Goal: Answer question/provide support

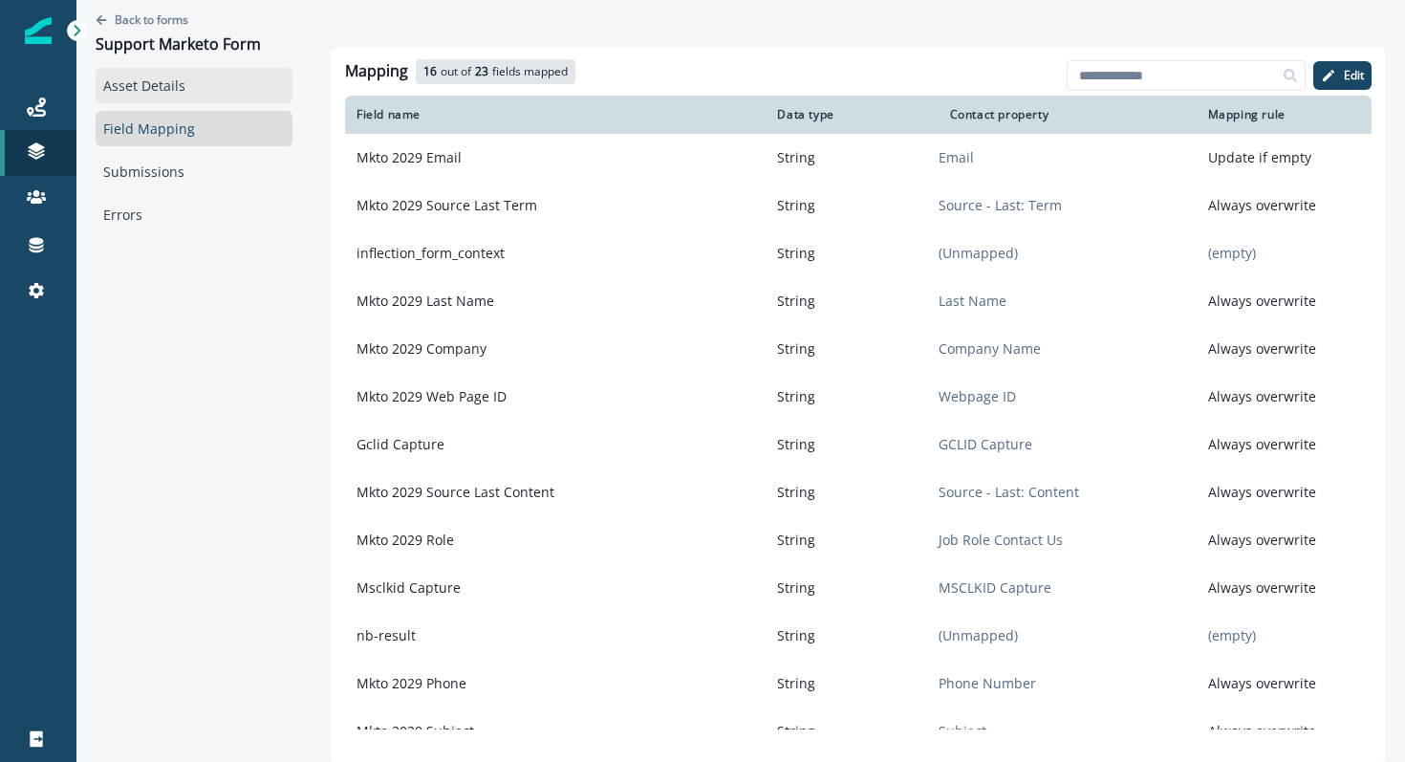
scroll to position [504, 0]
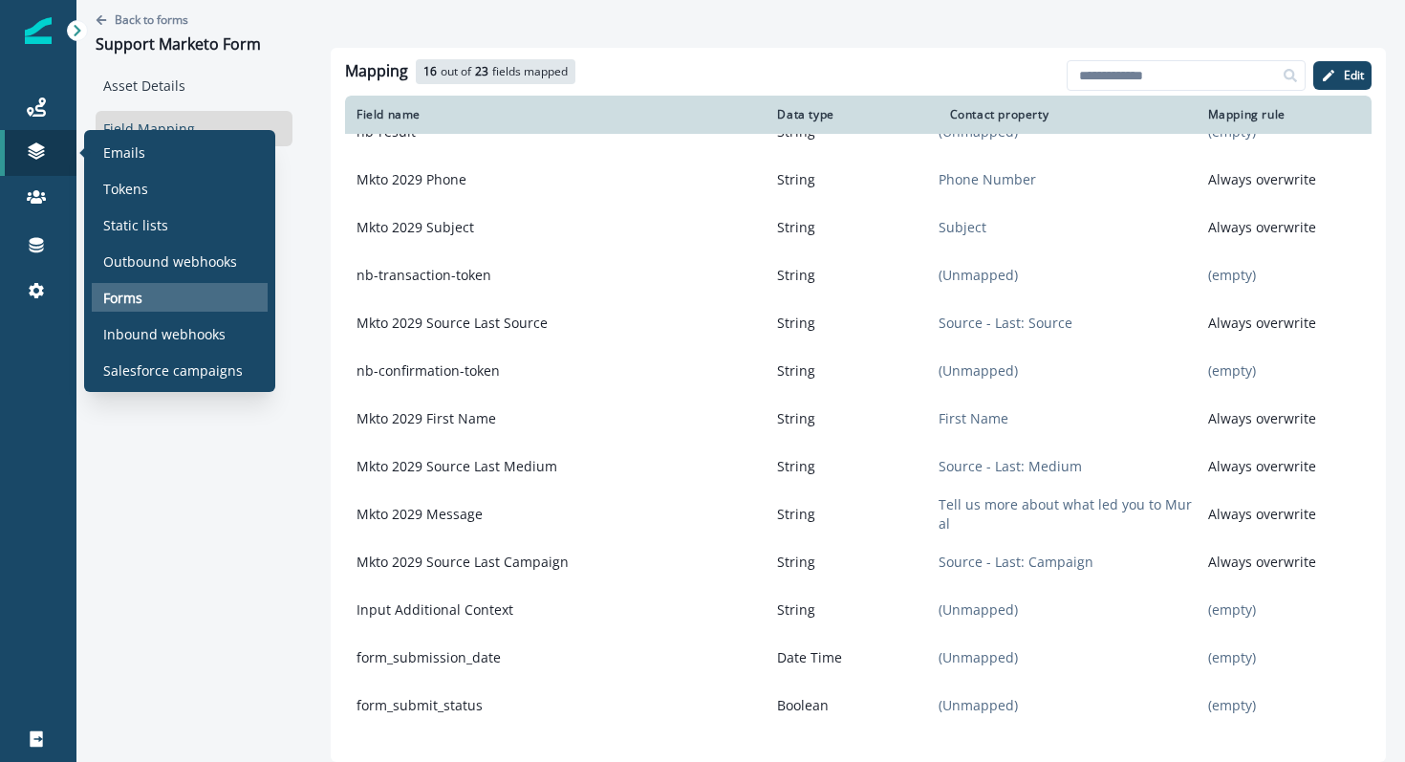
click at [119, 298] on p "Forms" at bounding box center [122, 298] width 39 height 20
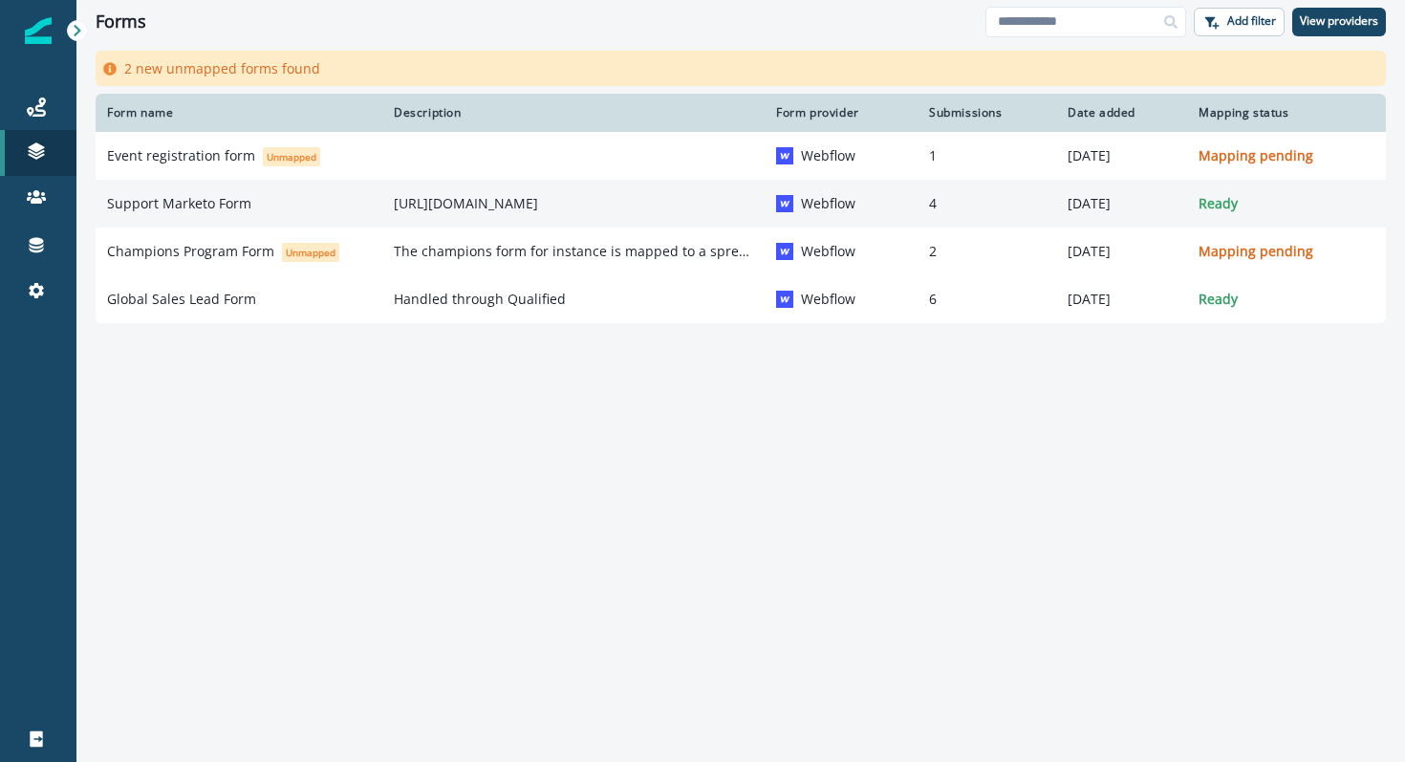
click at [210, 202] on p "Support Marketo Form" at bounding box center [179, 203] width 144 height 19
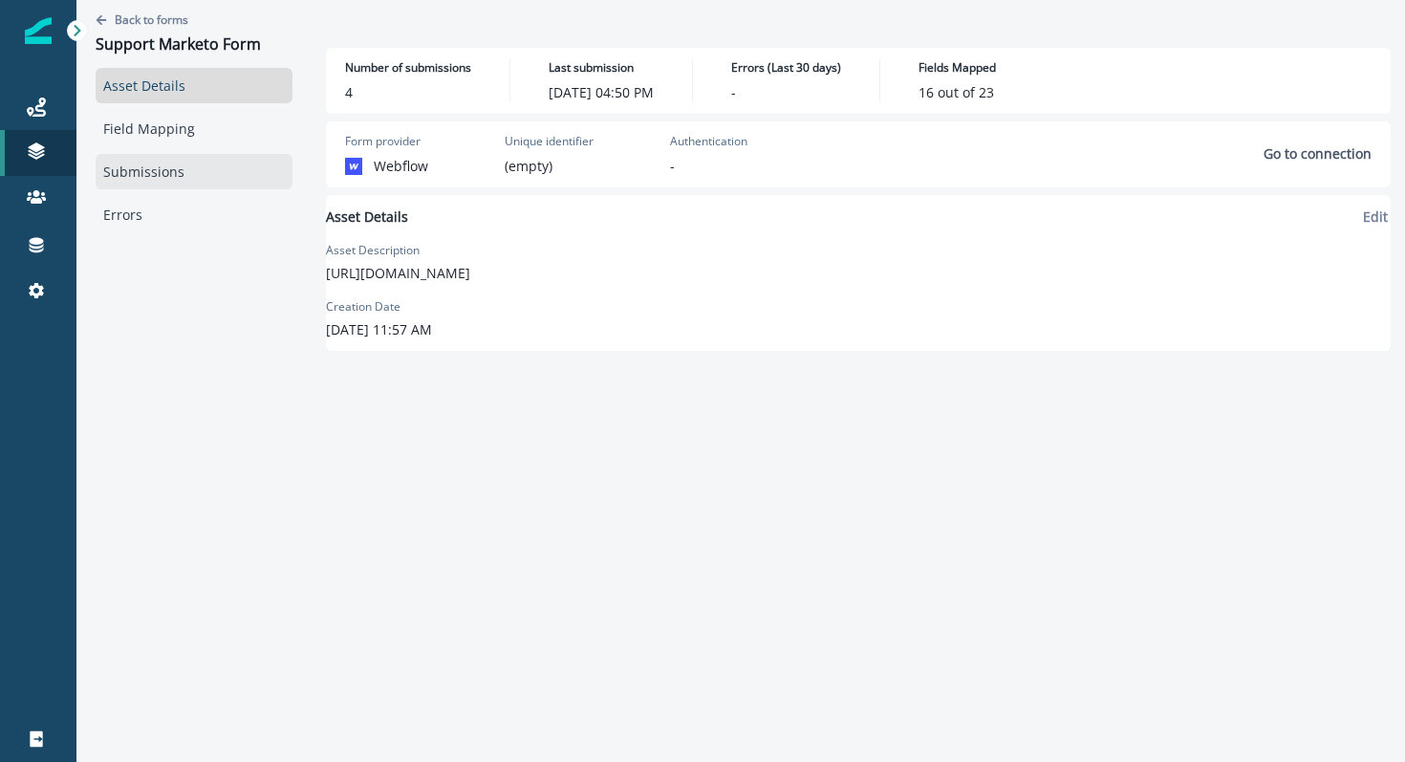
click at [190, 170] on link "Submissions" at bounding box center [194, 171] width 197 height 35
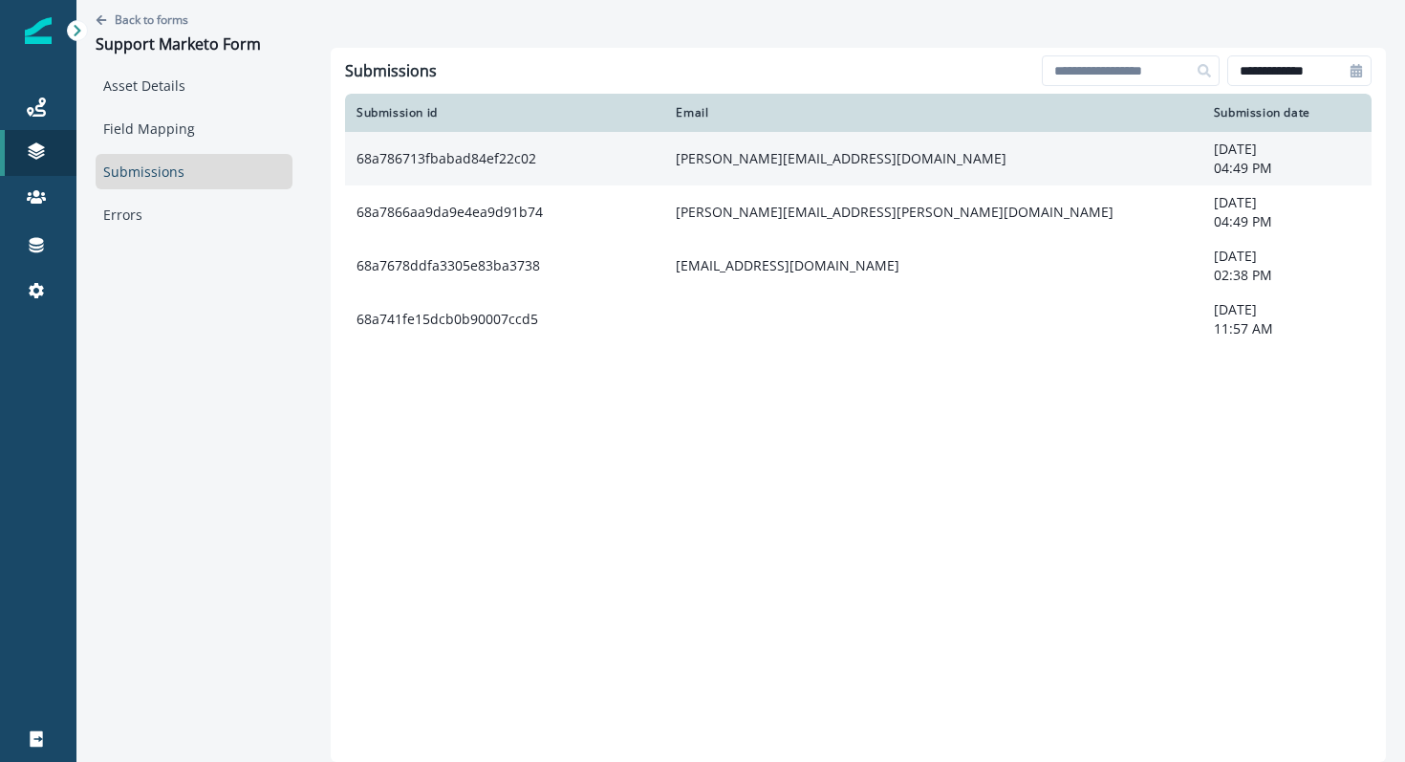
click at [533, 163] on td "68a786713fbabad84ef22c02" at bounding box center [504, 159] width 319 height 54
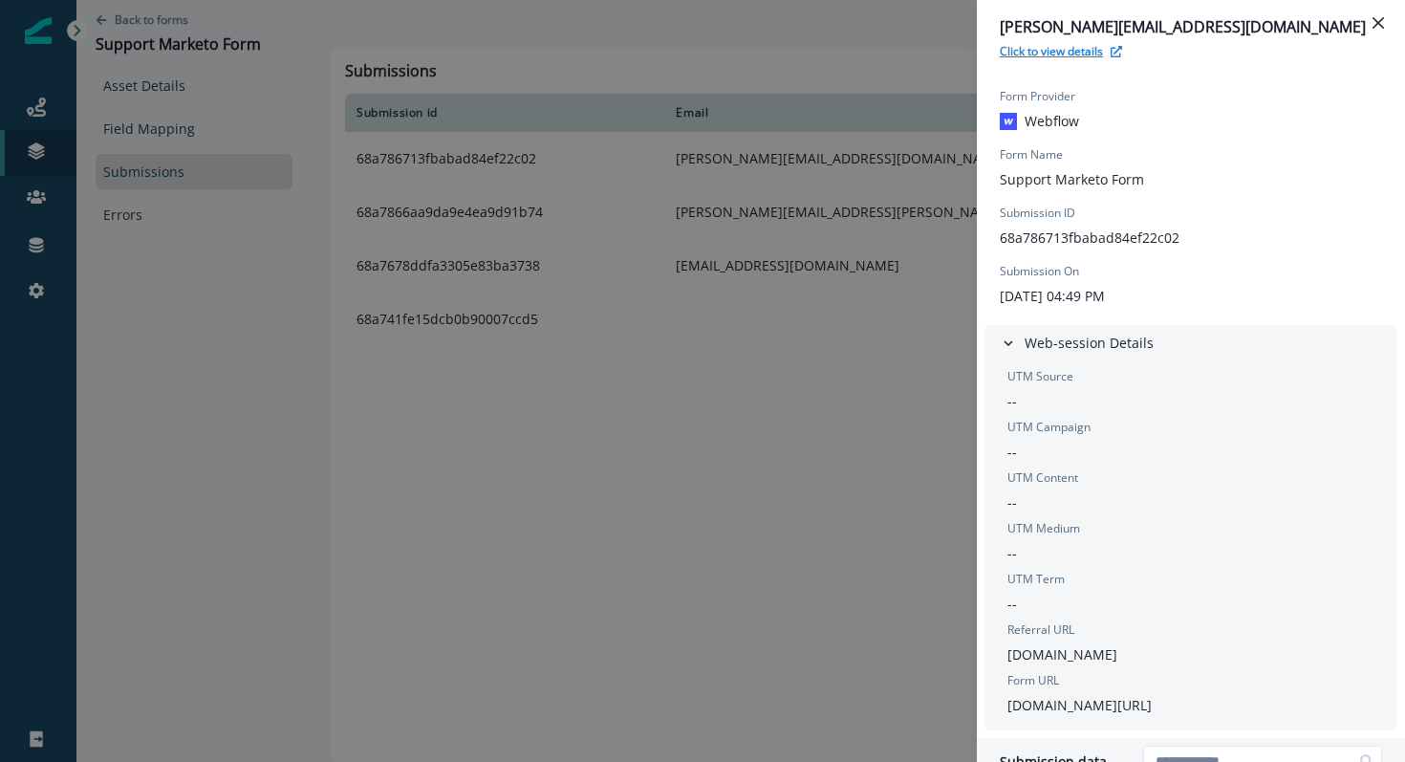
click at [1048, 46] on p "Click to view details" at bounding box center [1051, 51] width 103 height 16
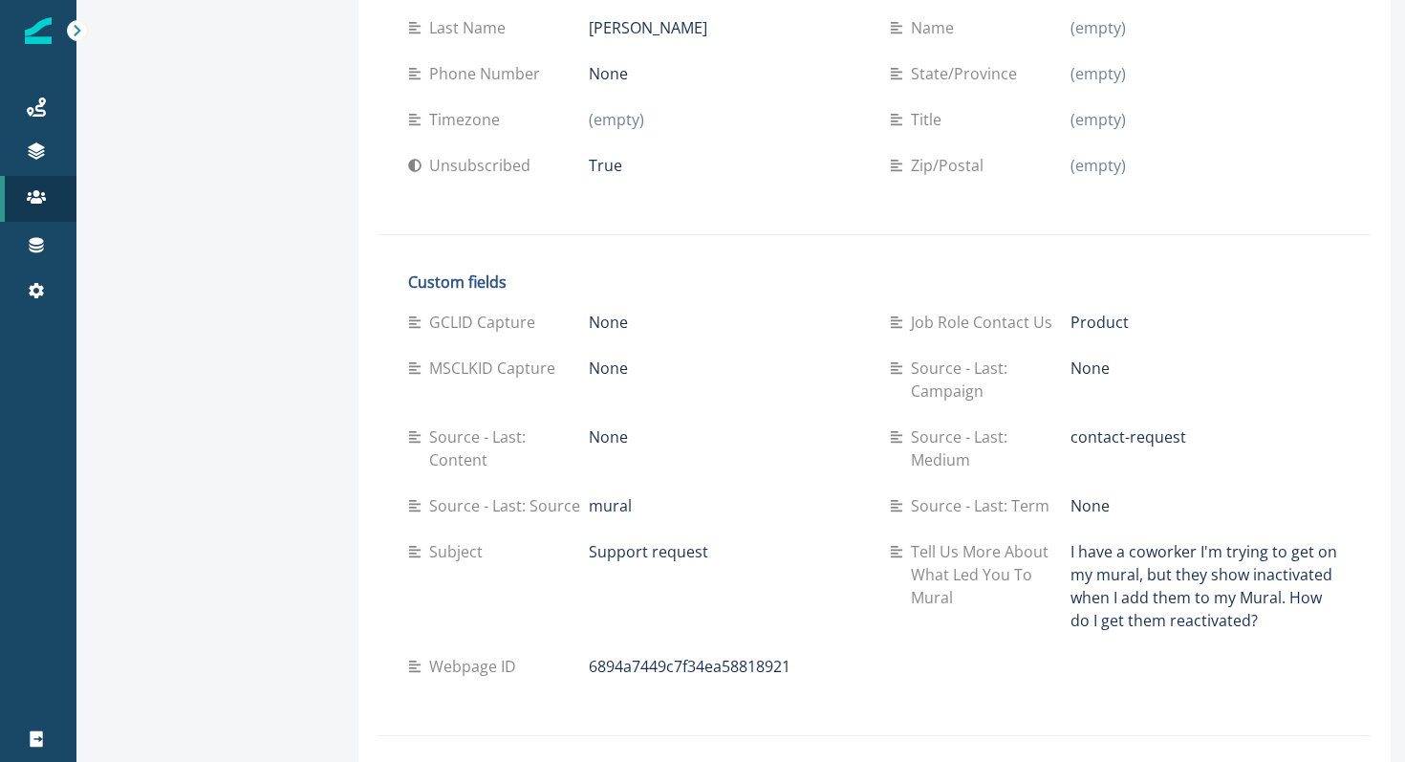
scroll to position [458, 0]
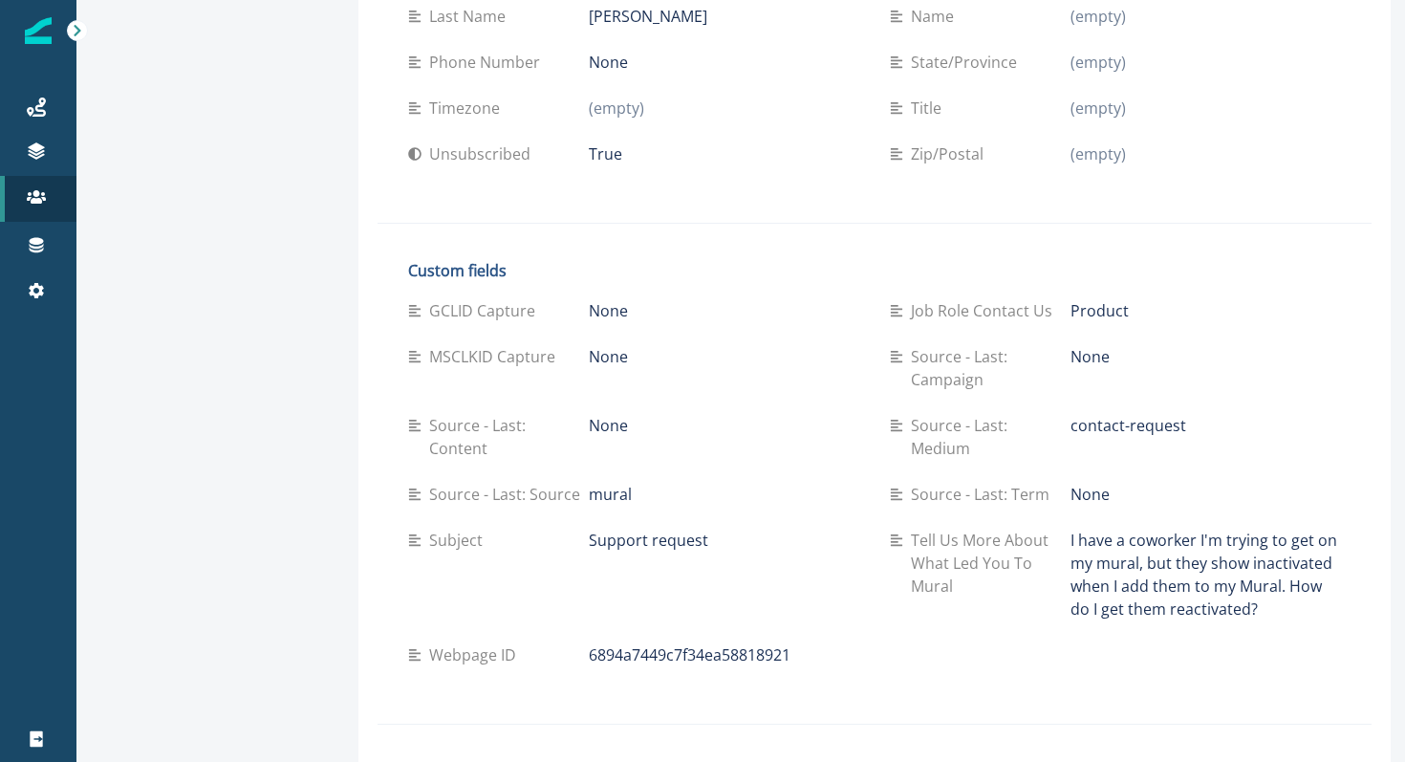
click at [930, 355] on p "Source - Last: Campaign" at bounding box center [991, 368] width 160 height 46
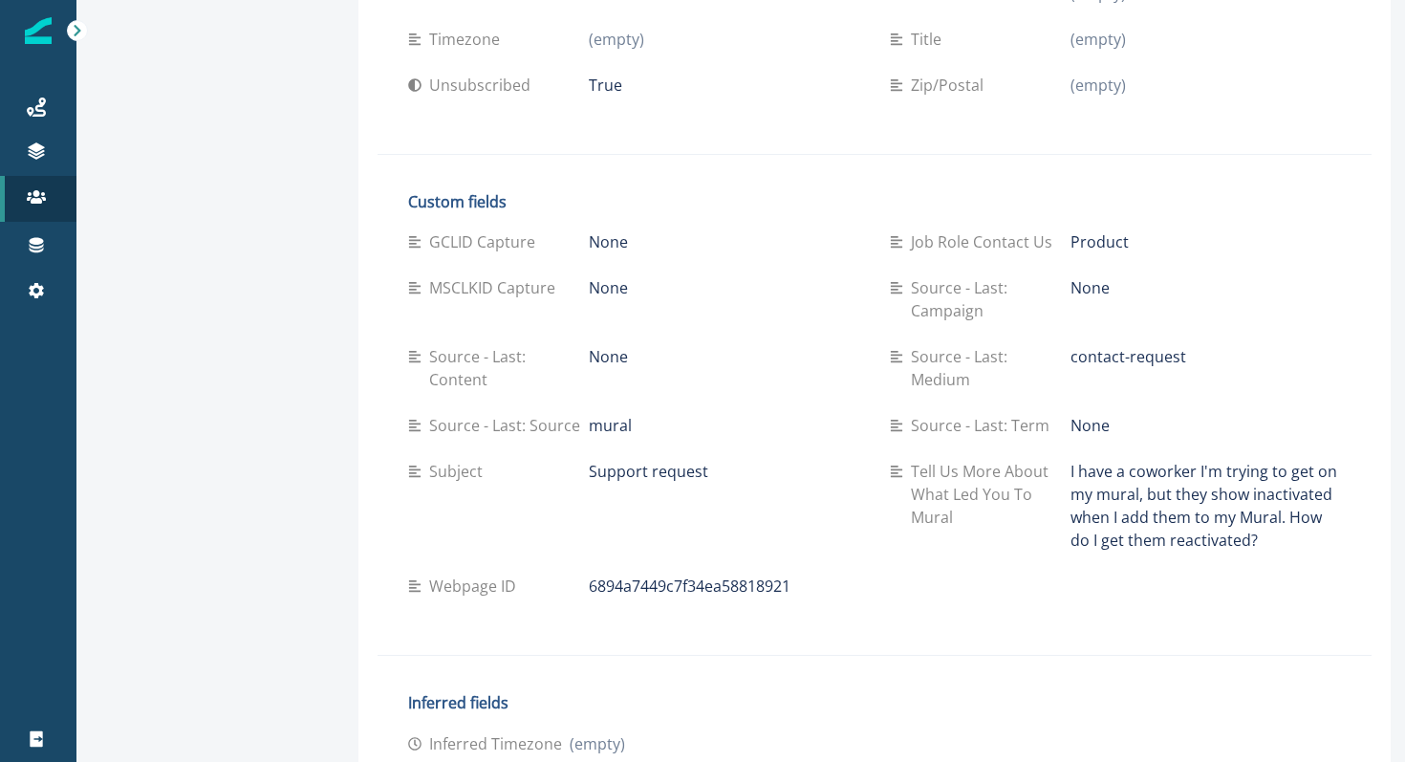
scroll to position [538, 0]
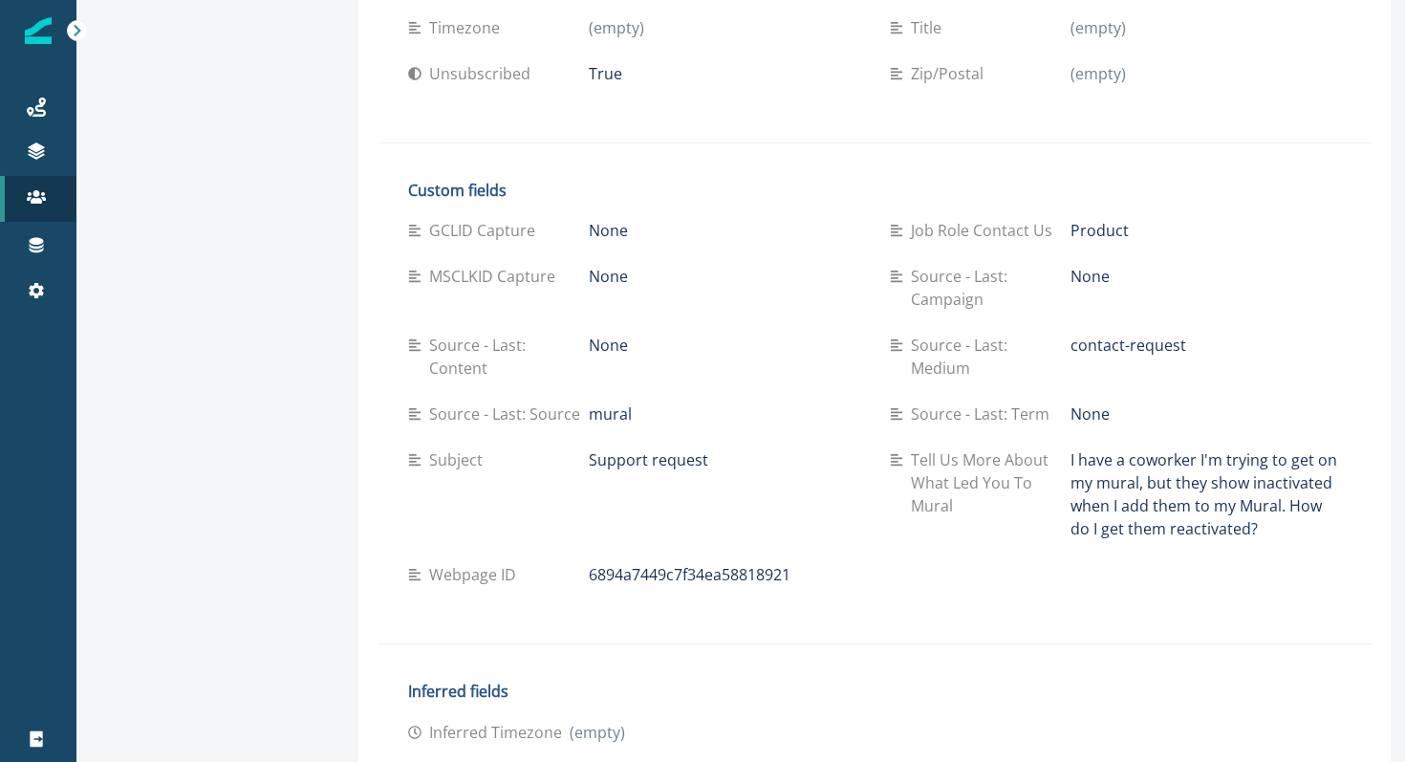
click at [636, 563] on p "6894a7449c7f34ea58818921" at bounding box center [690, 574] width 202 height 23
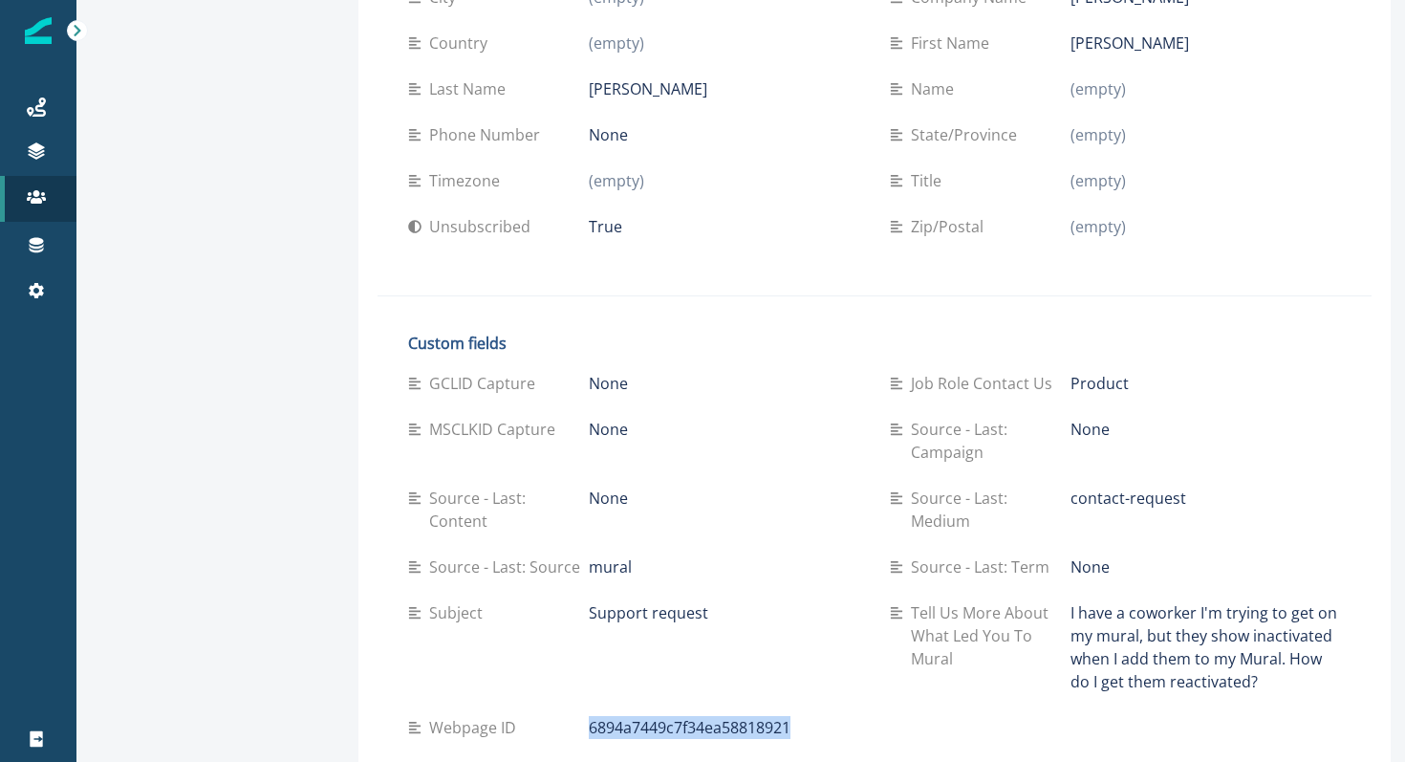
scroll to position [408, 0]
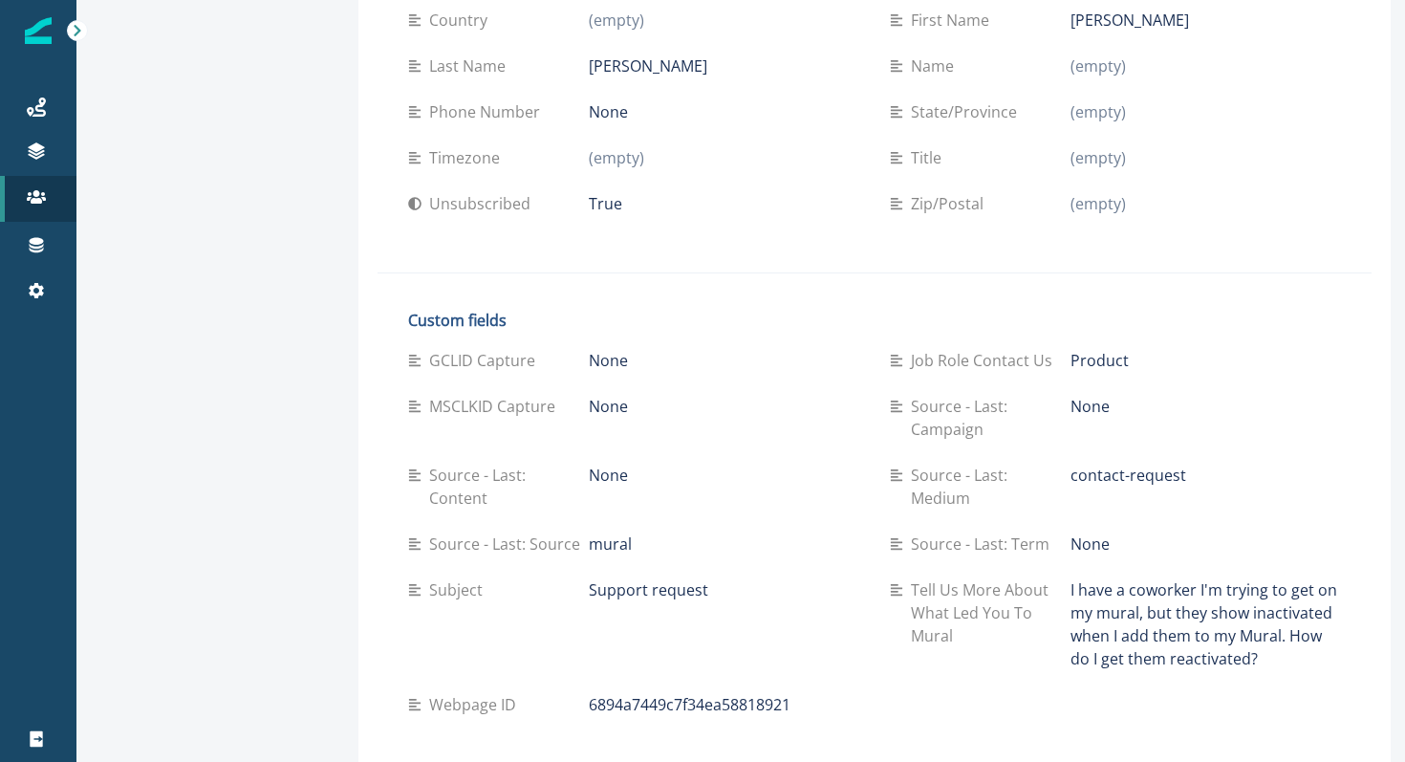
click at [487, 473] on p "Source - Last: Content" at bounding box center [509, 487] width 160 height 46
click at [501, 532] on p "Source - Last: Source" at bounding box center [508, 543] width 159 height 23
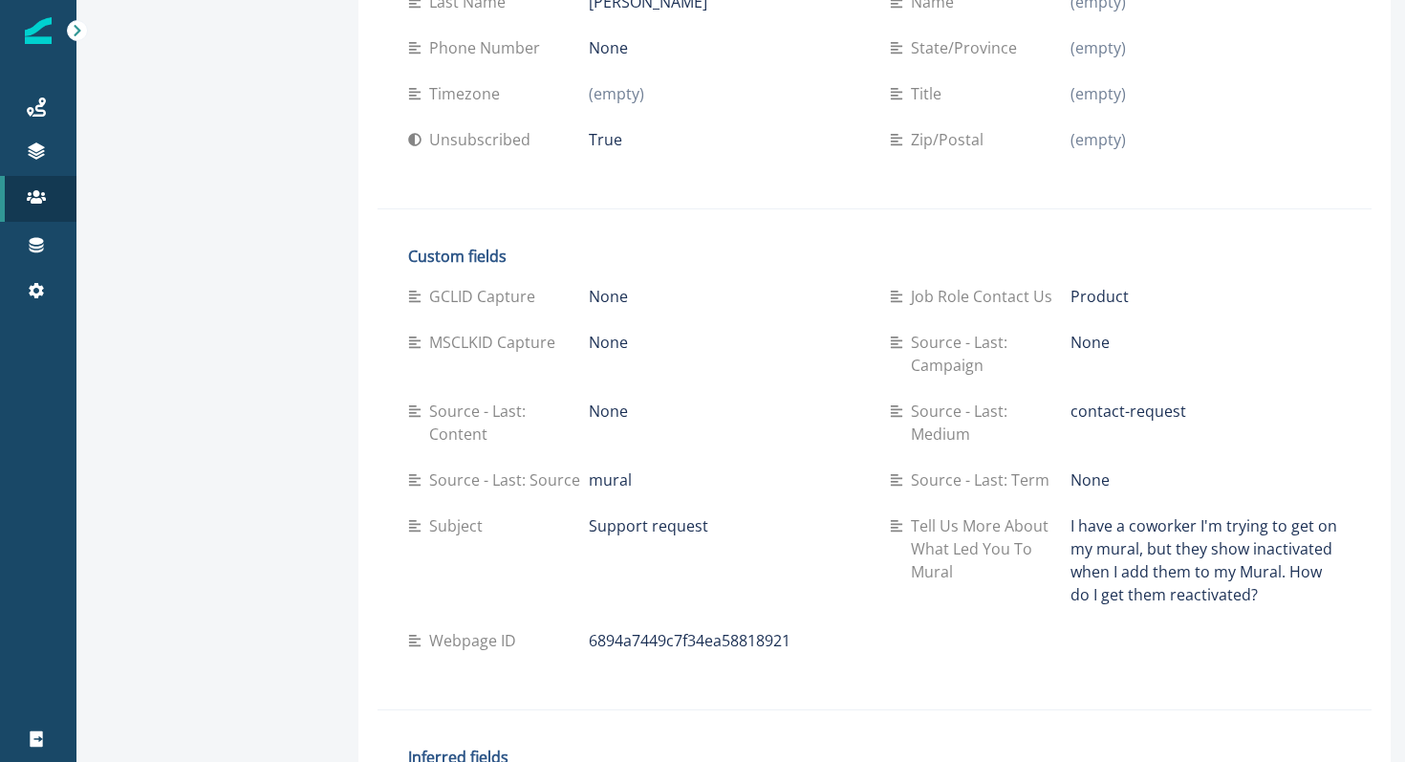
scroll to position [471, 0]
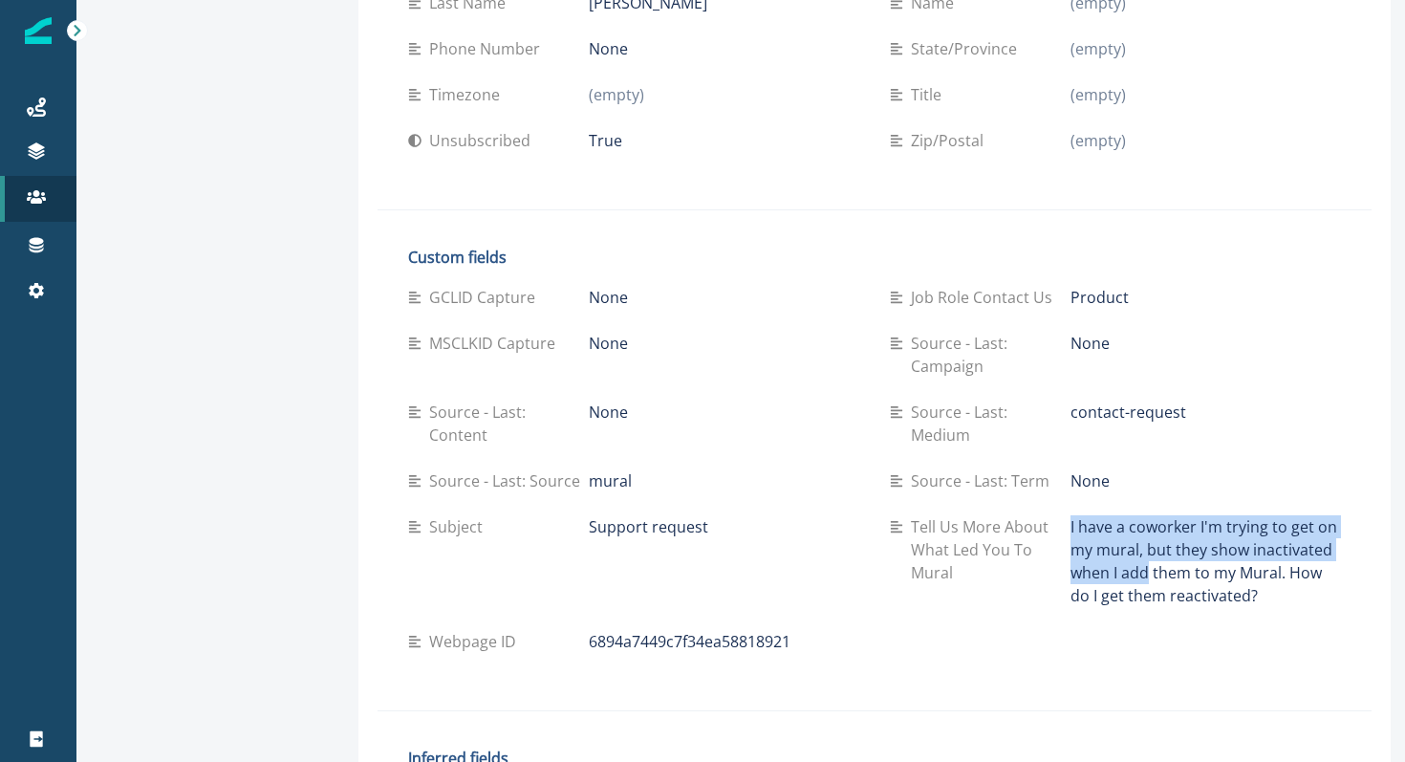
drag, startPoint x: 1145, startPoint y: 491, endPoint x: 1145, endPoint y: 542, distance: 50.7
click at [1145, 542] on div "Tell us more about what led you to Mural I have a coworker I'm trying to get on…" at bounding box center [1115, 561] width 451 height 115
click at [1145, 542] on p "I have a coworker I'm trying to get on my mural, but they show inactivated when…" at bounding box center [1206, 561] width 271 height 92
drag, startPoint x: 1145, startPoint y: 542, endPoint x: 1145, endPoint y: 522, distance: 20.1
click at [1145, 522] on p "I have a coworker I'm trying to get on my mural, but they show inactivated when…" at bounding box center [1206, 561] width 271 height 92
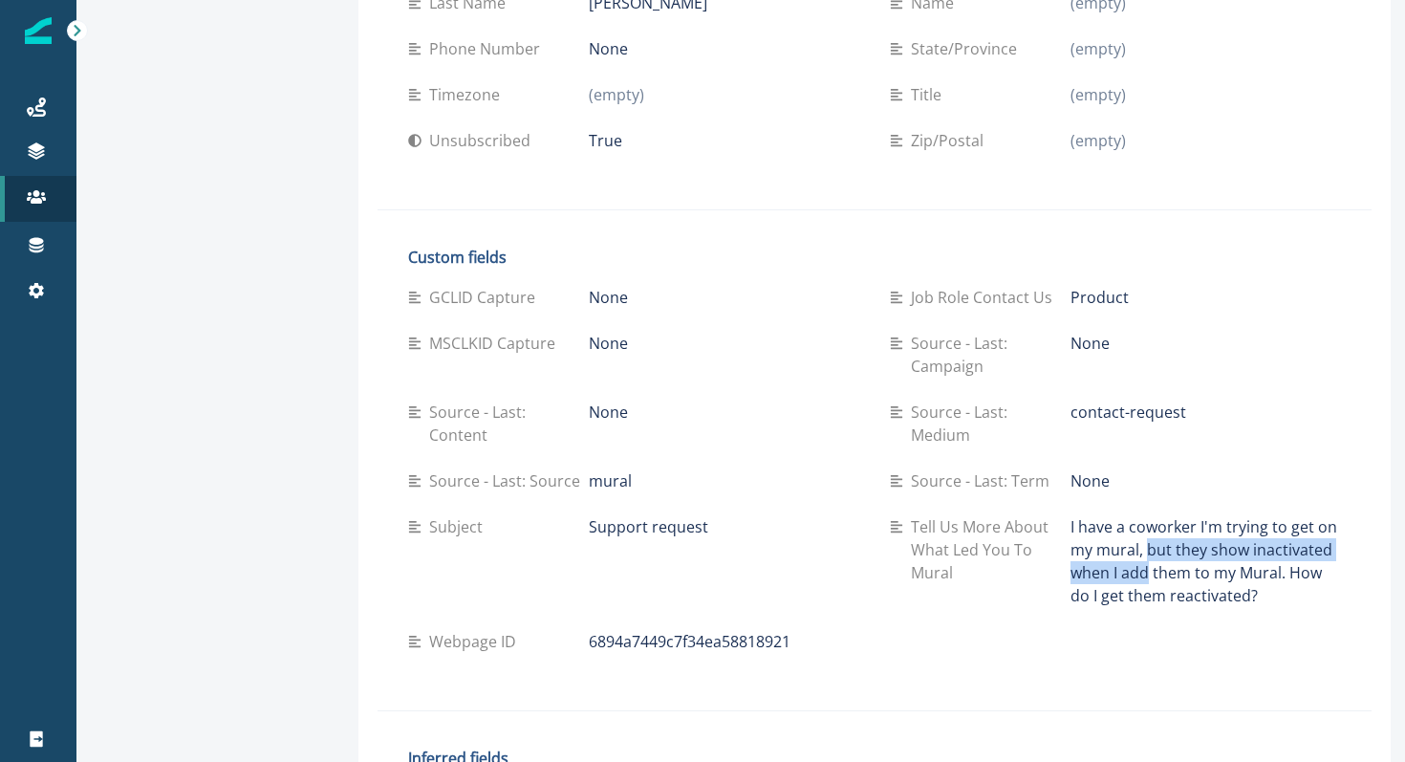
click at [1145, 522] on p "I have a coworker I'm trying to get on my mural, but they show inactivated when…" at bounding box center [1206, 561] width 271 height 92
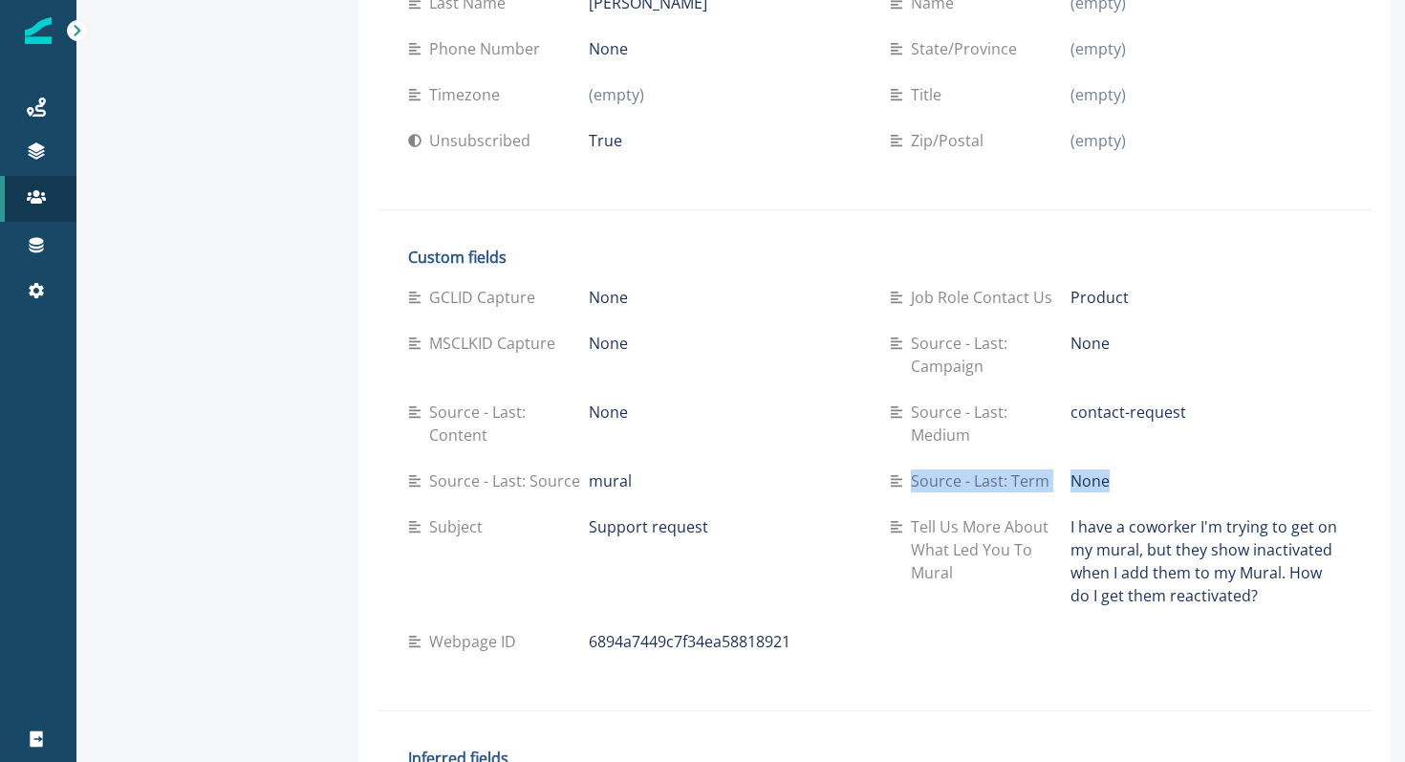
drag, startPoint x: 1069, startPoint y: 443, endPoint x: 1084, endPoint y: 472, distance: 33.4
click at [1084, 472] on div "Source - Last: Term None" at bounding box center [1115, 481] width 451 height 46
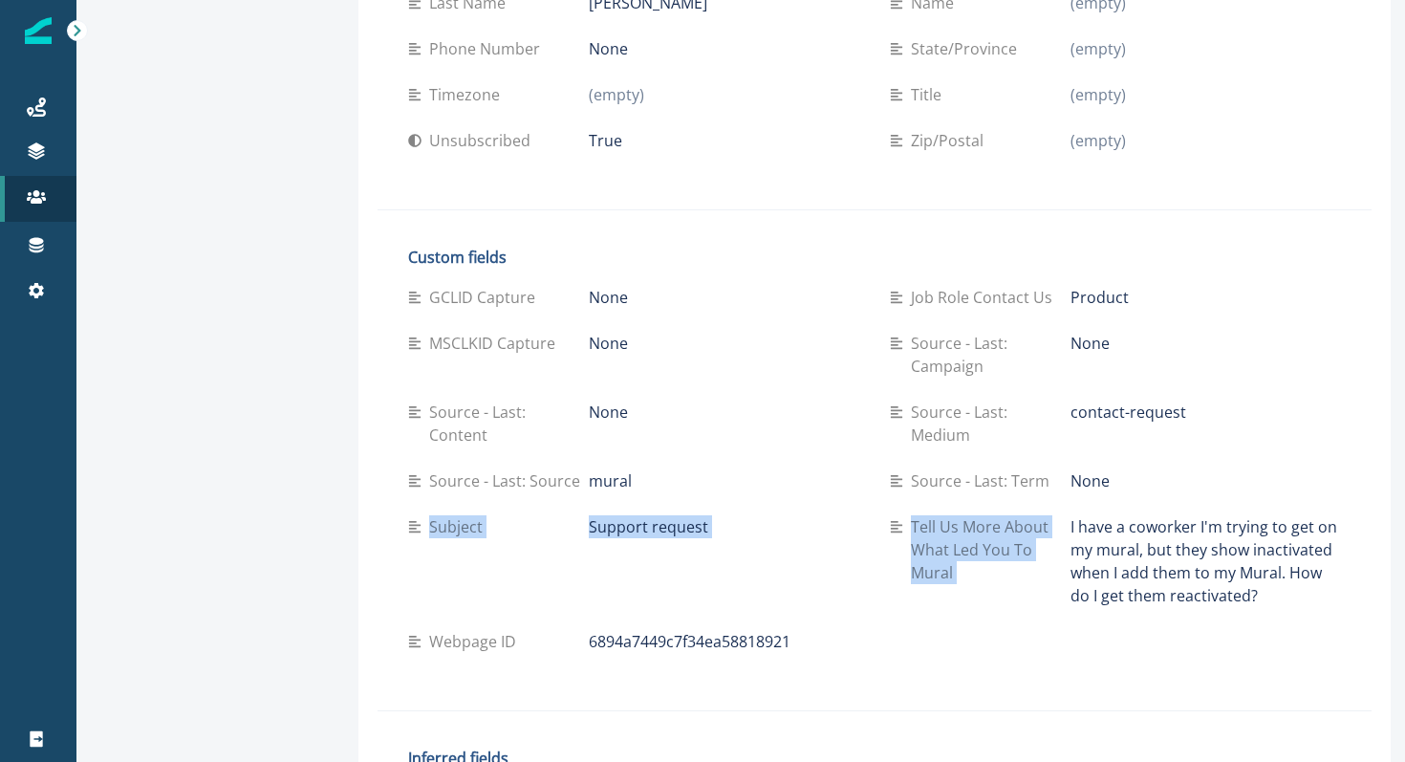
click at [1112, 475] on div "GCLID Capture None Job Role Contact Us Product MSCLKID Capture None Source - La…" at bounding box center [874, 469] width 933 height 390
click at [1089, 469] on p "None" at bounding box center [1090, 480] width 39 height 23
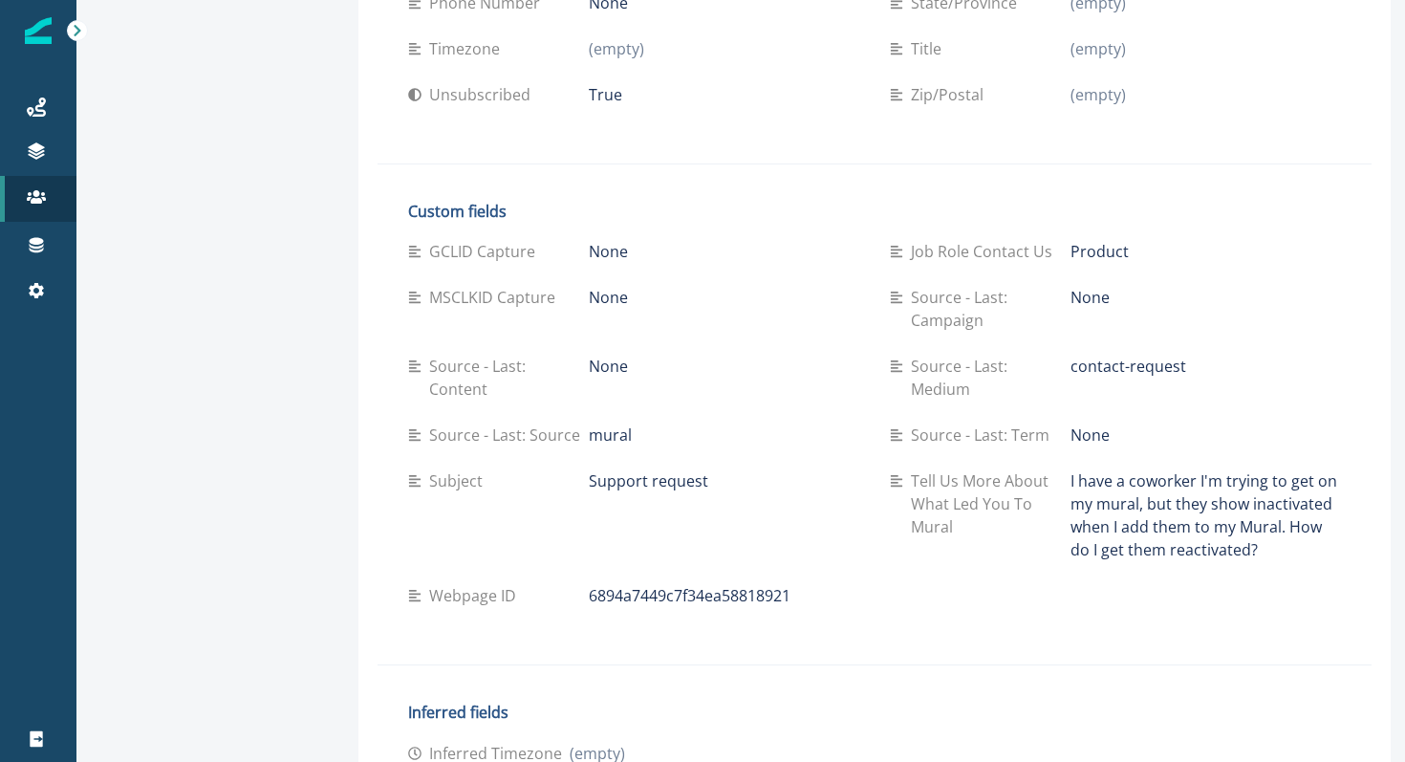
scroll to position [574, 0]
